Goal: Find specific page/section: Find specific page/section

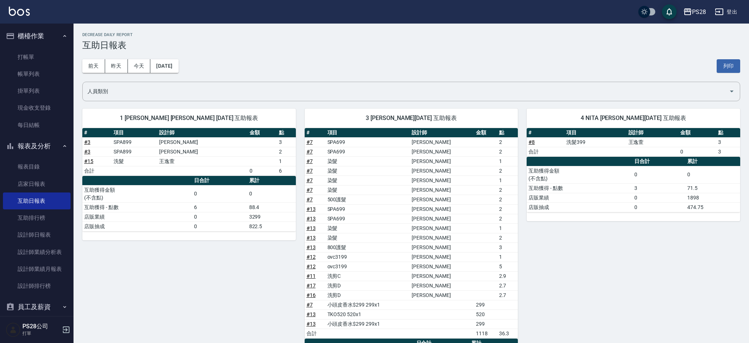
click at [383, 53] on div "[DATE] [DATE] [DATE] [DATE] 列印" at bounding box center [411, 65] width 658 height 31
click at [140, 69] on button "今天" at bounding box center [139, 66] width 23 height 14
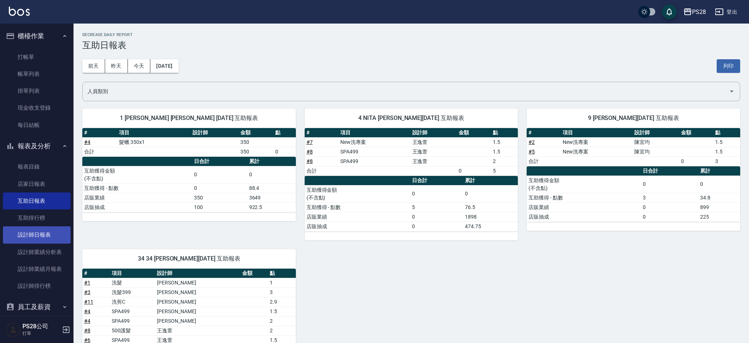
click at [33, 238] on link "設計師日報表" at bounding box center [37, 234] width 68 height 17
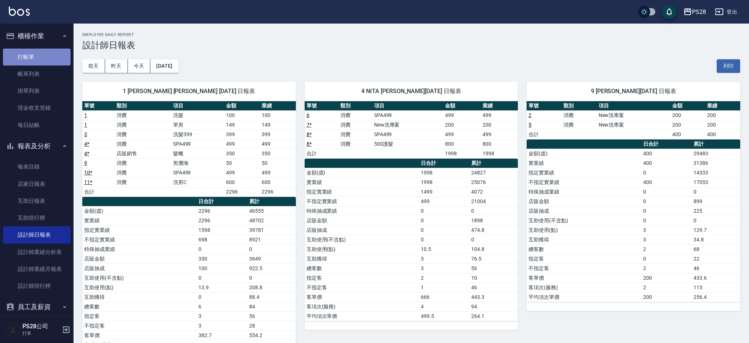
click at [53, 54] on link "打帳單" at bounding box center [37, 57] width 68 height 17
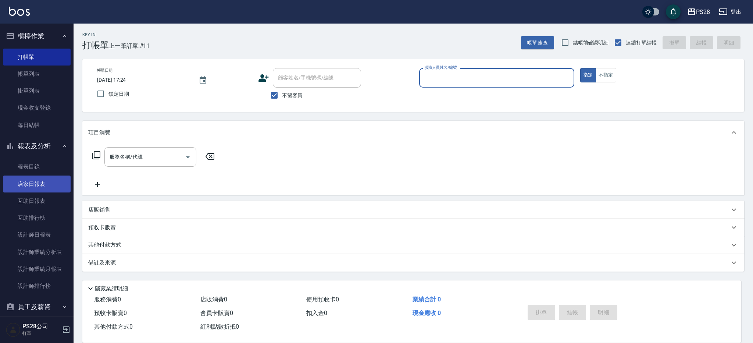
scroll to position [0, 0]
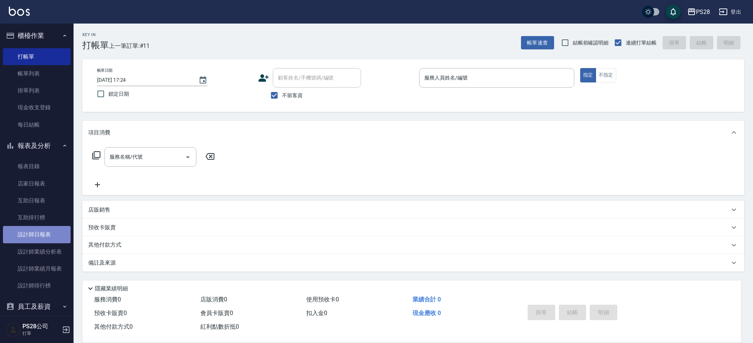
click at [40, 236] on link "設計師日報表" at bounding box center [37, 234] width 68 height 17
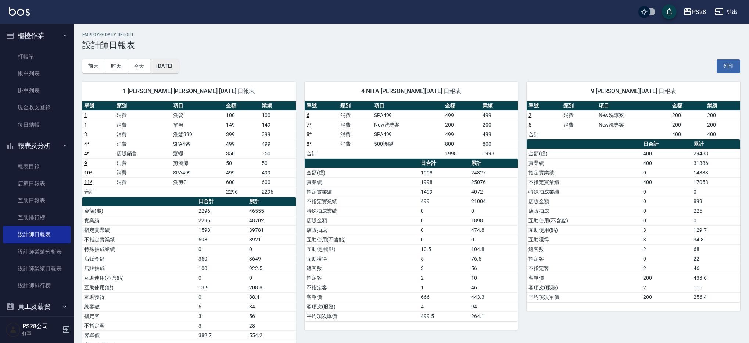
click at [168, 67] on button "[DATE]" at bounding box center [164, 66] width 28 height 14
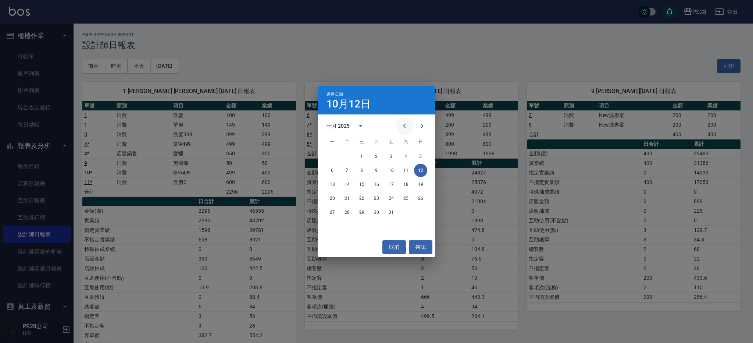
click at [403, 128] on icon "Previous month" at bounding box center [404, 125] width 9 height 9
click at [402, 123] on icon "Previous month" at bounding box center [404, 125] width 9 height 9
click at [385, 186] on button "18" at bounding box center [391, 184] width 13 height 13
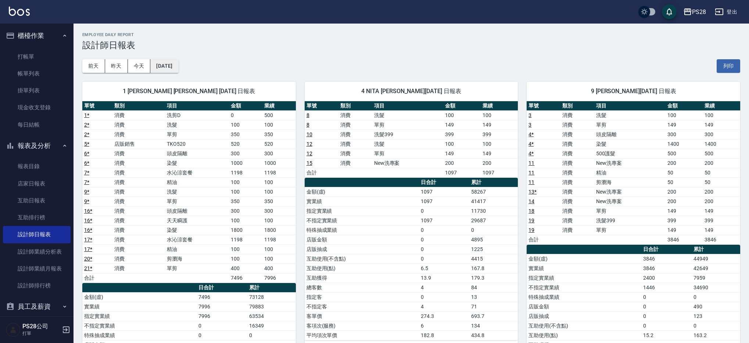
click at [178, 69] on button "[DATE]" at bounding box center [164, 66] width 28 height 14
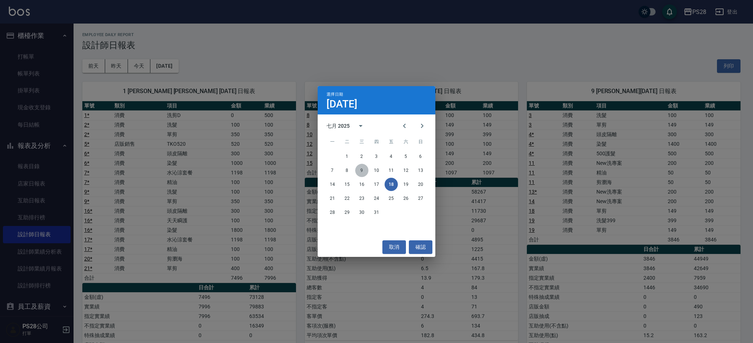
click at [366, 168] on button "9" at bounding box center [361, 170] width 13 height 13
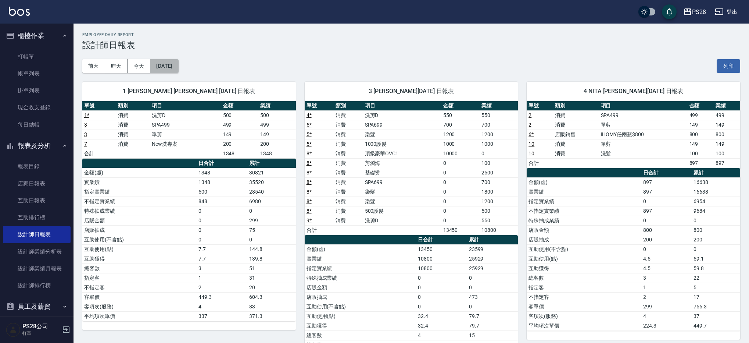
click at [165, 71] on button "[DATE]" at bounding box center [164, 66] width 28 height 14
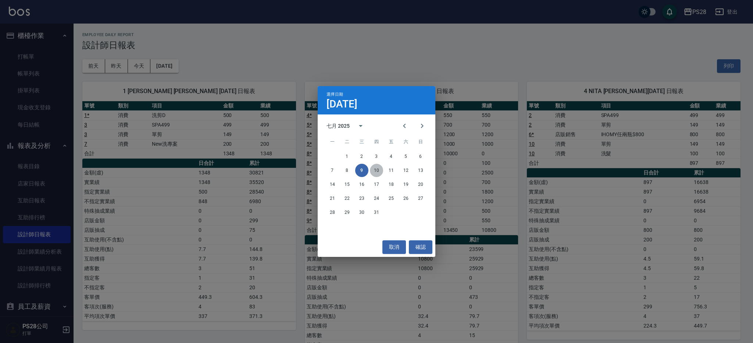
click at [377, 171] on button "10" at bounding box center [376, 170] width 13 height 13
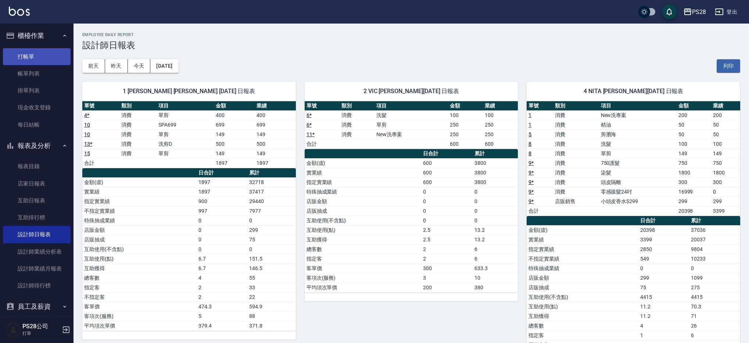
drag, startPoint x: 30, startPoint y: 51, endPoint x: 22, endPoint y: 52, distance: 8.5
click at [30, 51] on link "打帳單" at bounding box center [37, 56] width 68 height 17
